Goal: Task Accomplishment & Management: Complete application form

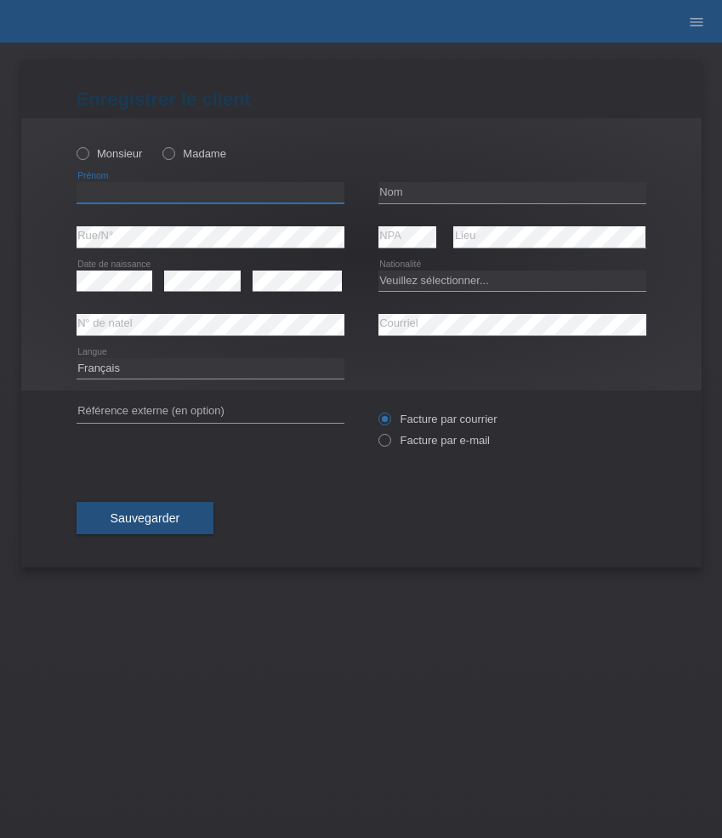
click at [180, 197] on input "text" at bounding box center [211, 192] width 268 height 21
paste input "[PERSON_NAME]"
type input "[PERSON_NAME]"
click at [407, 200] on input "text" at bounding box center [513, 192] width 268 height 21
paste input "[PERSON_NAME]"
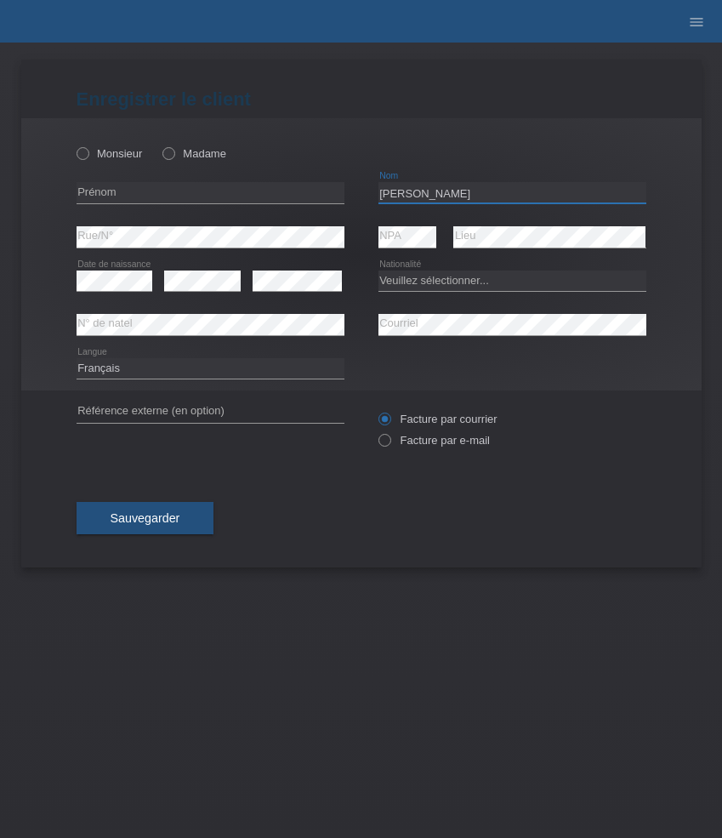
type input "[PERSON_NAME]"
click at [174, 194] on input "text" at bounding box center [211, 192] width 268 height 21
paste input "[PERSON_NAME]"
type input "[PERSON_NAME]"
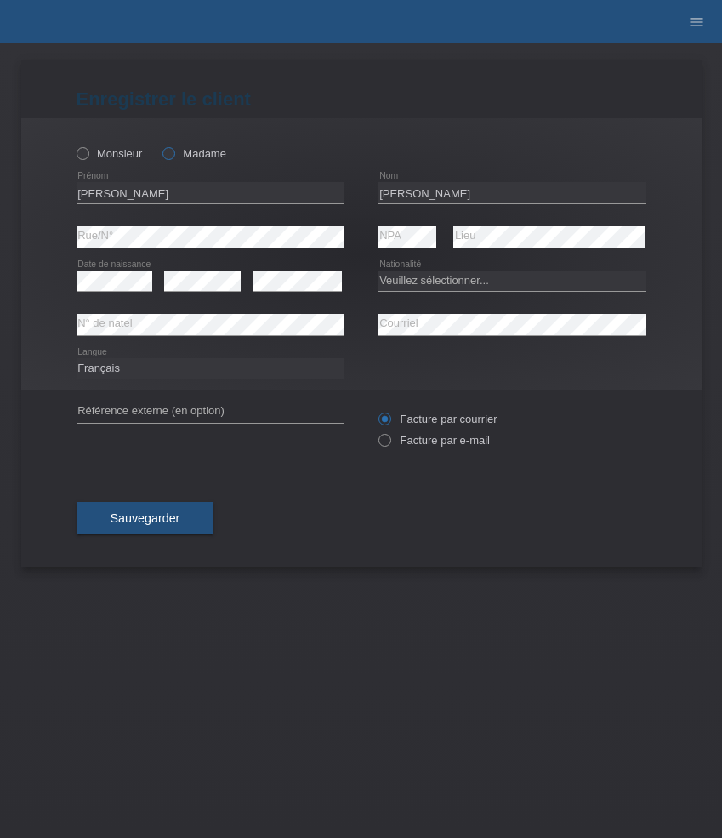
click at [189, 148] on label "Madame" at bounding box center [195, 153] width 64 height 13
click at [174, 148] on input "Madame" at bounding box center [168, 152] width 11 height 11
radio input "true"
click at [439, 278] on select "Veuillez sélectionner... Suisse Allemagne Autriche Liechtenstein ------------ A…" at bounding box center [513, 281] width 268 height 20
select select "RO"
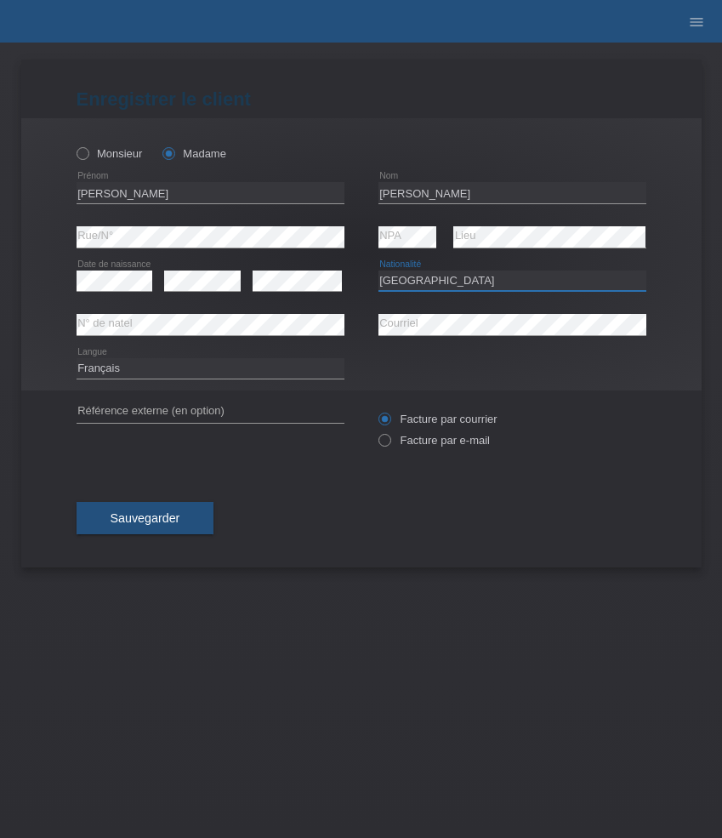
click at [379, 271] on select "Veuillez sélectionner... Suisse Allemagne Autriche Liechtenstein ------------ A…" at bounding box center [513, 281] width 268 height 20
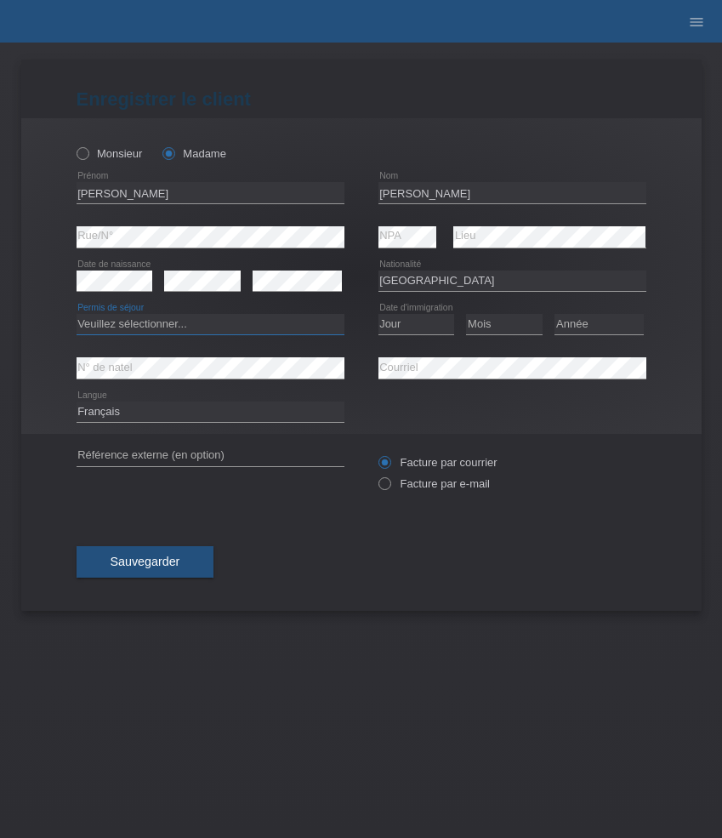
click at [186, 324] on select "Veuillez sélectionner... C B B - Statut de réfugié Autre" at bounding box center [211, 324] width 268 height 20
select select "B"
click at [77, 315] on select "Veuillez sélectionner... C B B - Statut de réfugié Autre" at bounding box center [211, 324] width 268 height 20
click at [401, 319] on select "Jour 01 02 03 04 05 06 07 08 09 10 11" at bounding box center [417, 324] width 77 height 20
select select "26"
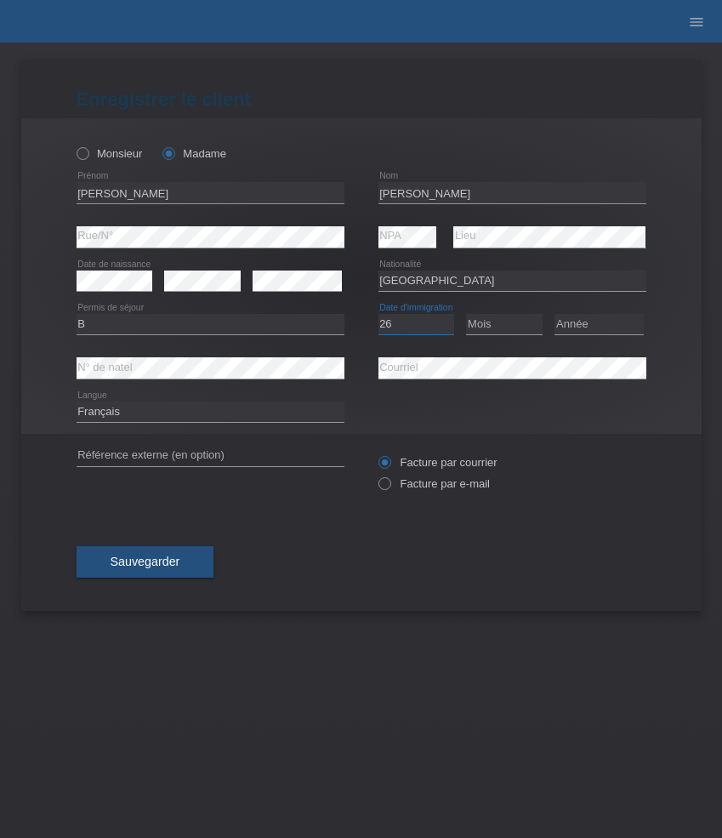
click at [379, 315] on select "Jour 01 02 03 04 05 06 07 08 09 10 11" at bounding box center [417, 324] width 77 height 20
click at [516, 326] on select "Mois 01 02 03 04 05 06 07 08 09 10 11" at bounding box center [504, 324] width 77 height 20
select select "09"
click at [466, 315] on select "Mois 01 02 03 04 05 06 07 08 09 10 11" at bounding box center [504, 324] width 77 height 20
click at [619, 316] on select "Année 2025 2024 2023 2022 2021 2020 2019 2018 2017 2016 2015 2014 2013 2012 201…" at bounding box center [599, 324] width 89 height 20
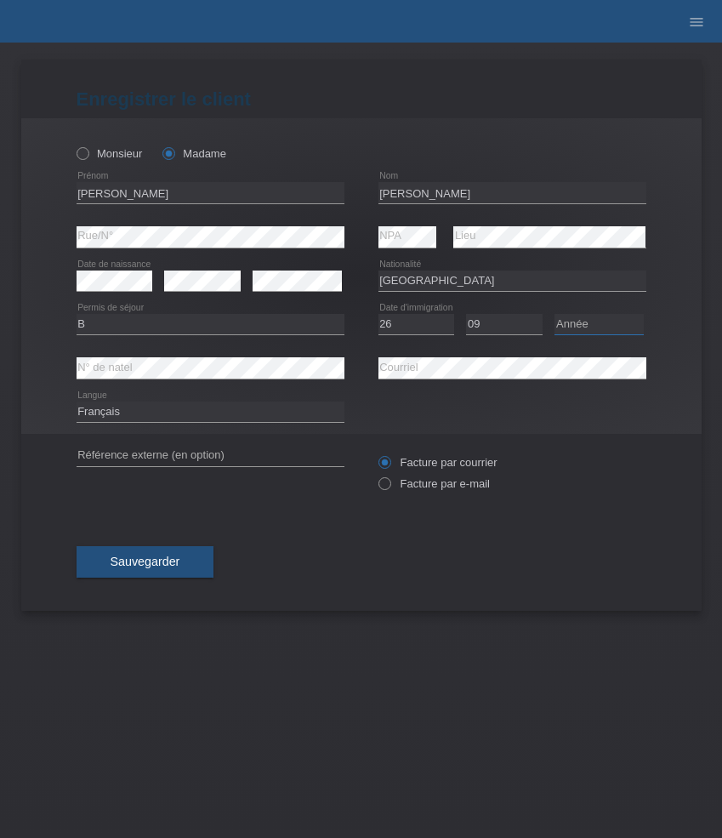
select select "2016"
click at [555, 315] on select "Année 2025 2024 2023 2022 2021 2020 2019 2018 2017 2016 2015 2014 2013 2012 201…" at bounding box center [599, 324] width 89 height 20
click at [214, 413] on select "Deutsch Français Italiano English" at bounding box center [211, 412] width 268 height 20
click at [77, 402] on select "Deutsch Français Italiano English" at bounding box center [211, 412] width 268 height 20
click at [408, 488] on label "Facture par e-mail" at bounding box center [434, 483] width 111 height 13
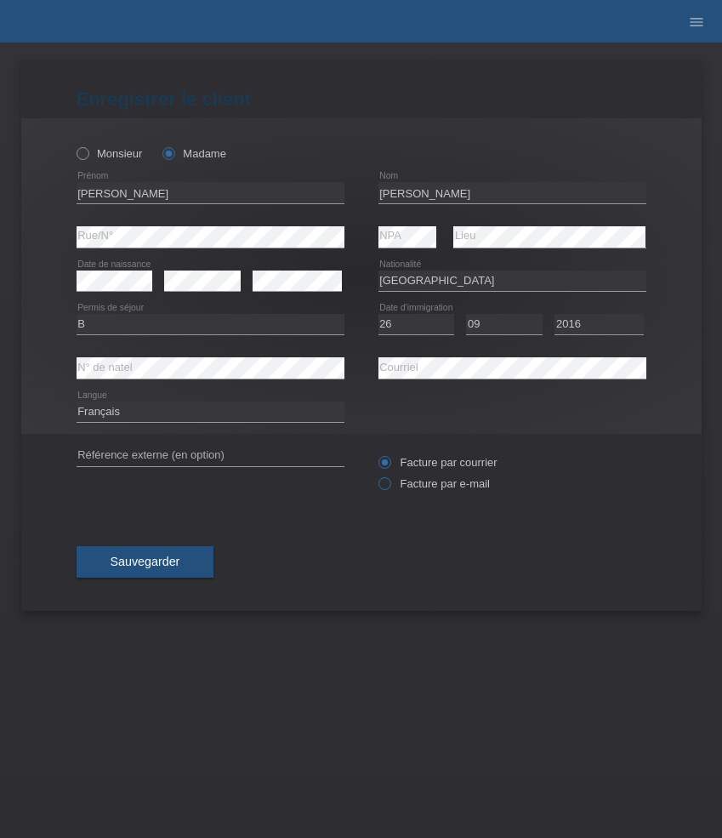
click at [390, 488] on input "Facture par e-mail" at bounding box center [384, 487] width 11 height 21
radio input "true"
click at [166, 572] on button "Sauvegarder" at bounding box center [146, 562] width 138 height 32
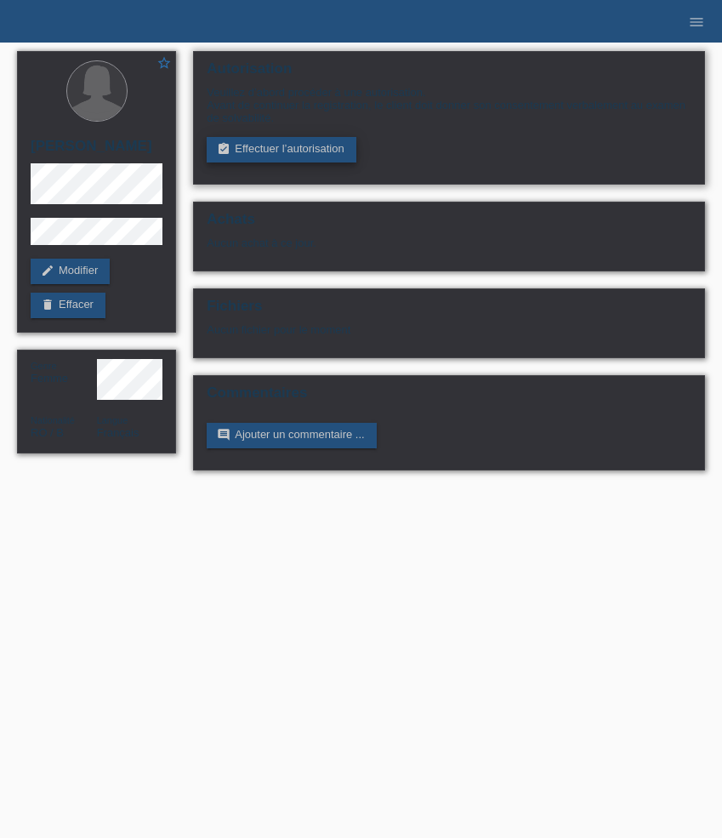
click at [278, 155] on link "assignment_turned_in Effectuer l’autorisation" at bounding box center [281, 150] width 149 height 26
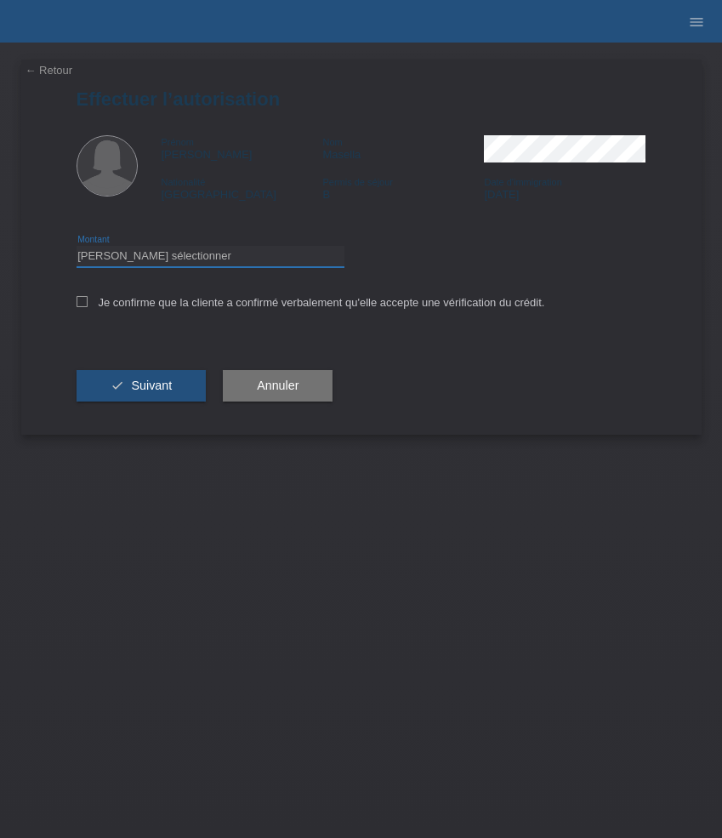
click at [190, 261] on select "Veuillez sélectionner CHF 1.00 - CHF 499.00 CHF 500.00 - CHF 1'999.00 CHF 2'000…" at bounding box center [211, 256] width 268 height 20
select select "3"
click at [77, 248] on select "Veuillez sélectionner CHF 1.00 - CHF 499.00 CHF 500.00 - CHF 1'999.00 CHF 2'000…" at bounding box center [211, 256] width 268 height 20
click at [176, 303] on label "Je confirme que la cliente a confirmé verbalement qu'elle accepte une vérificat…" at bounding box center [311, 302] width 469 height 13
click at [88, 303] on input "Je confirme que la cliente a confirmé verbalement qu'elle accepte une vérificat…" at bounding box center [82, 301] width 11 height 11
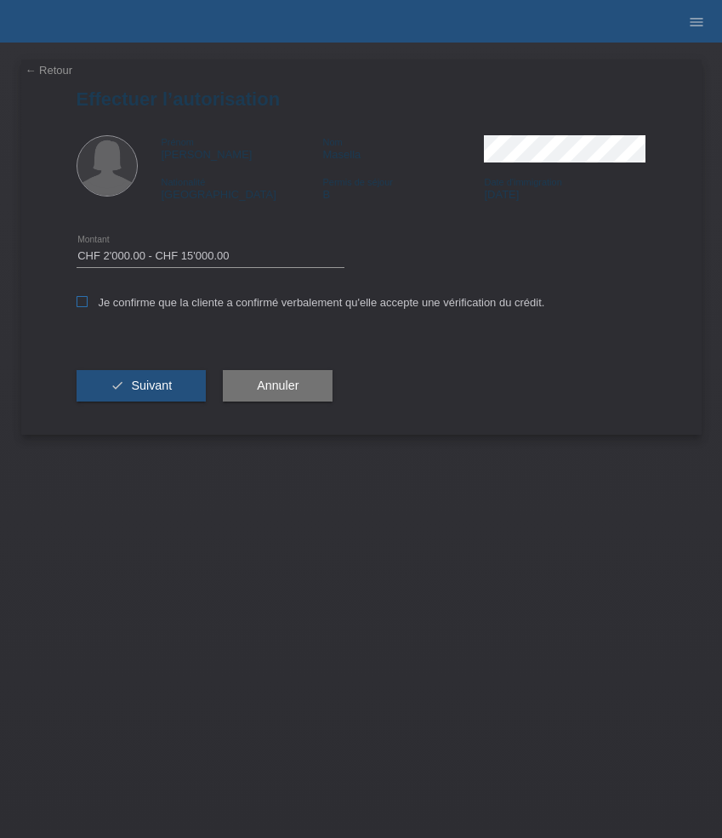
checkbox input "true"
click at [145, 392] on span "Suivant" at bounding box center [151, 386] width 41 height 14
